Goal: Task Accomplishment & Management: Complete application form

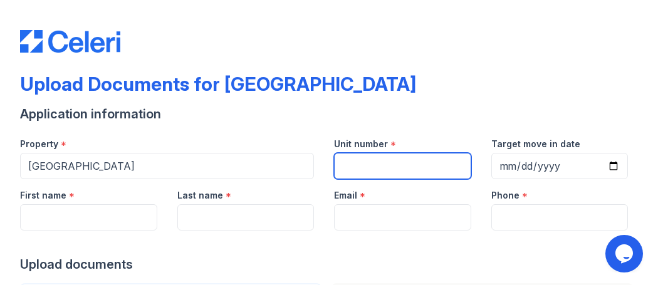
click at [361, 155] on input "Unit number" at bounding box center [402, 166] width 137 height 26
click at [366, 164] on input "Unit number" at bounding box center [402, 166] width 137 height 26
type input "I don't know"
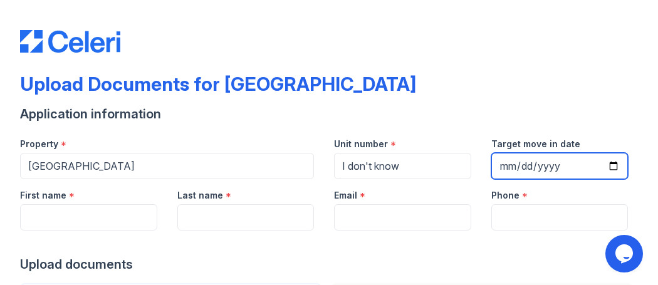
click at [534, 158] on input "Target move in date" at bounding box center [559, 166] width 137 height 26
type input "[DATE]"
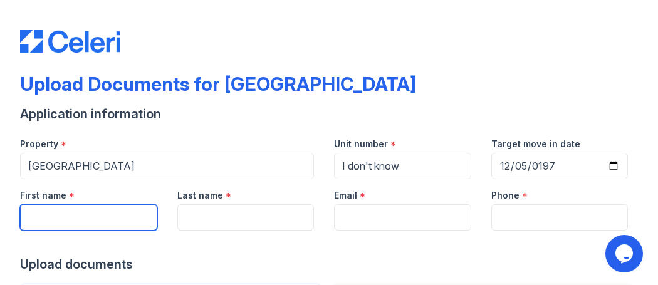
click at [46, 220] on input "First name" at bounding box center [88, 217] width 137 height 26
type input "Carlishia"
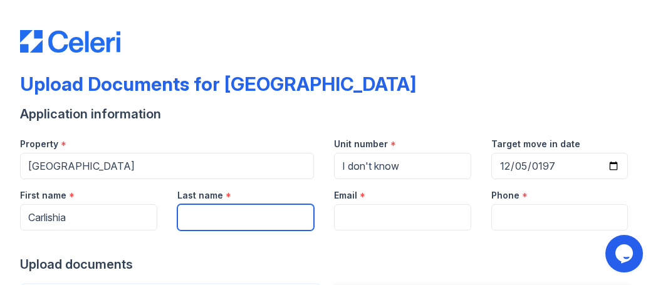
type input "[PERSON_NAME]"
type input "[PERSON_NAME][EMAIL_ADDRESS][PERSON_NAME][DOMAIN_NAME]"
type input "4103015478"
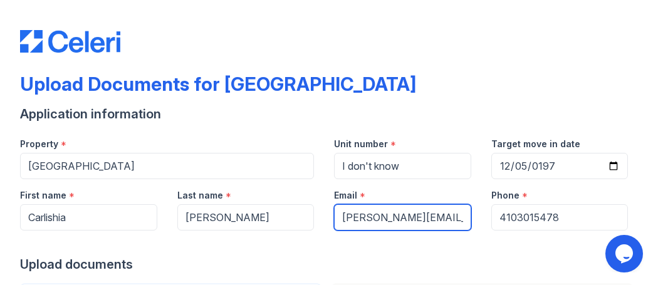
click at [389, 214] on input "[PERSON_NAME][EMAIL_ADDRESS][PERSON_NAME][DOMAIN_NAME]" at bounding box center [402, 217] width 137 height 26
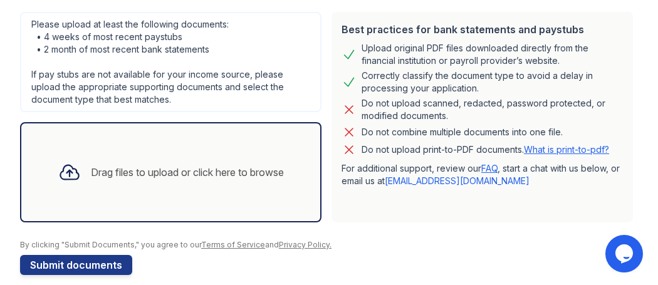
scroll to position [276, 0]
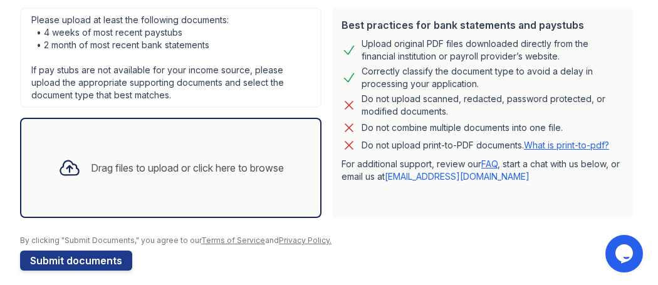
type input "[EMAIL_ADDRESS][DOMAIN_NAME]"
click at [260, 165] on div "Drag files to upload or click here to browse" at bounding box center [187, 167] width 193 height 15
